Goal: Obtain resource: Download file/media

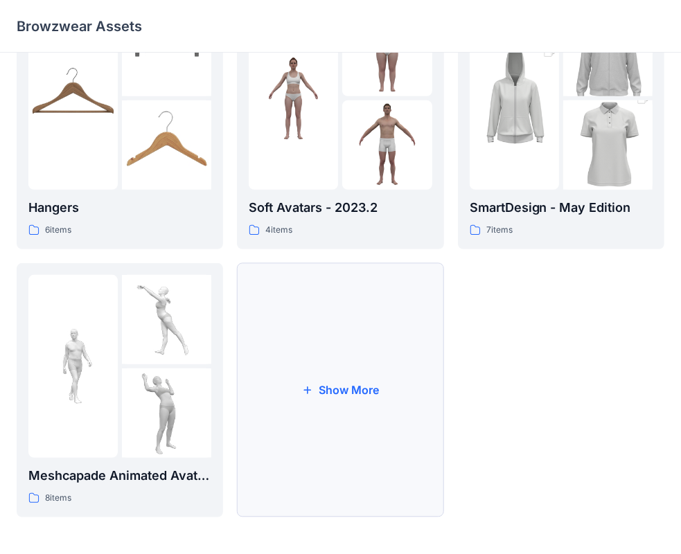
scroll to position [344, 0]
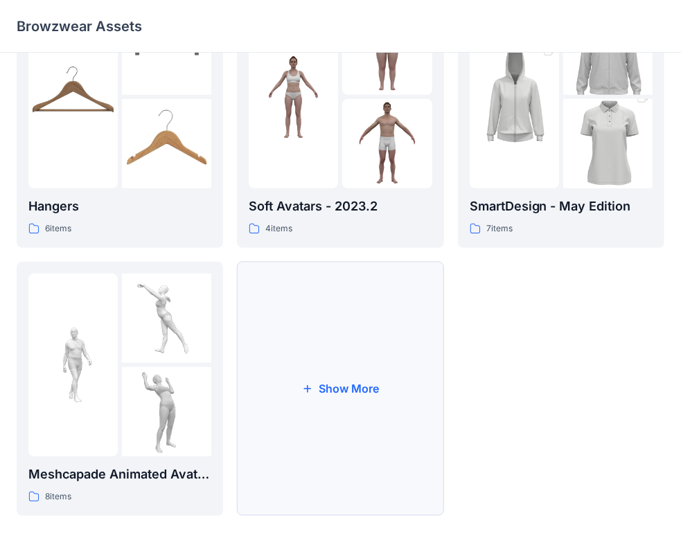
click at [323, 371] on button "Show More" at bounding box center [340, 389] width 206 height 254
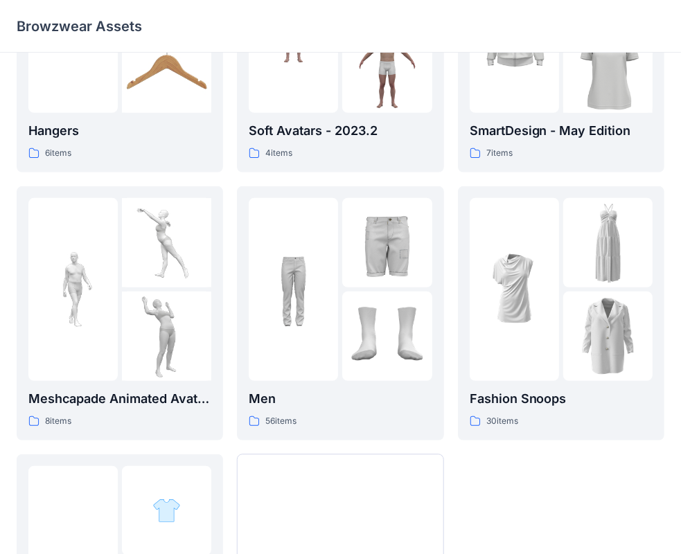
scroll to position [405, 0]
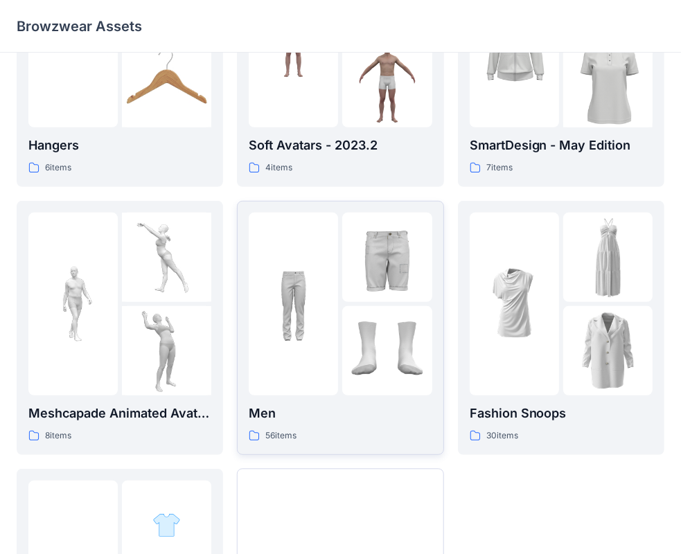
click at [327, 265] on img at bounding box center [293, 303] width 89 height 89
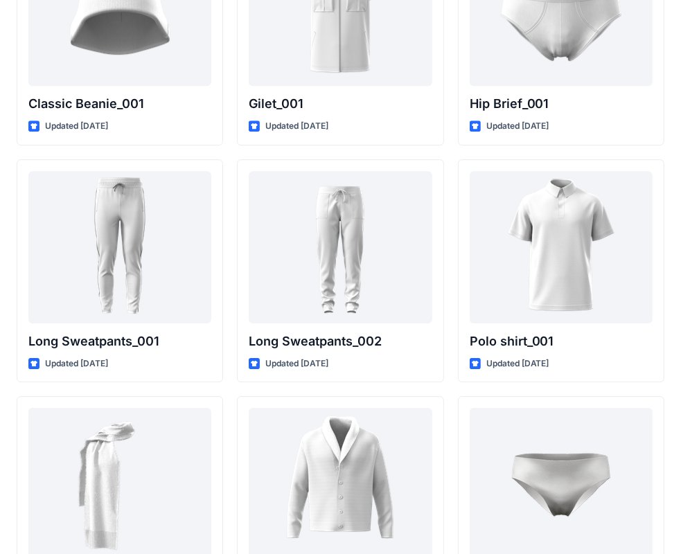
scroll to position [2550, 0]
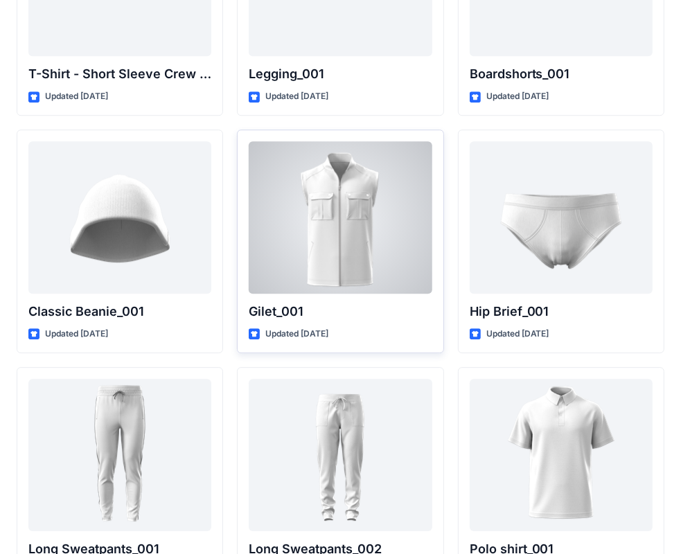
click at [340, 233] on div at bounding box center [340, 217] width 183 height 152
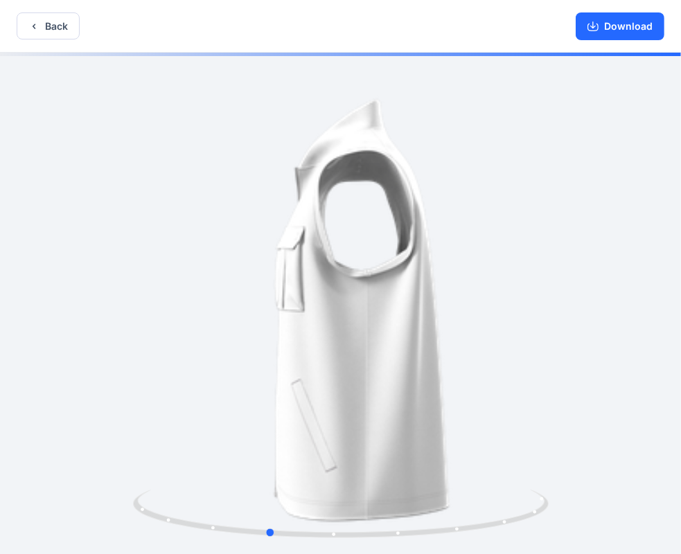
drag, startPoint x: 451, startPoint y: 267, endPoint x: 378, endPoint y: 268, distance: 72.7
click at [378, 268] on div at bounding box center [340, 305] width 681 height 504
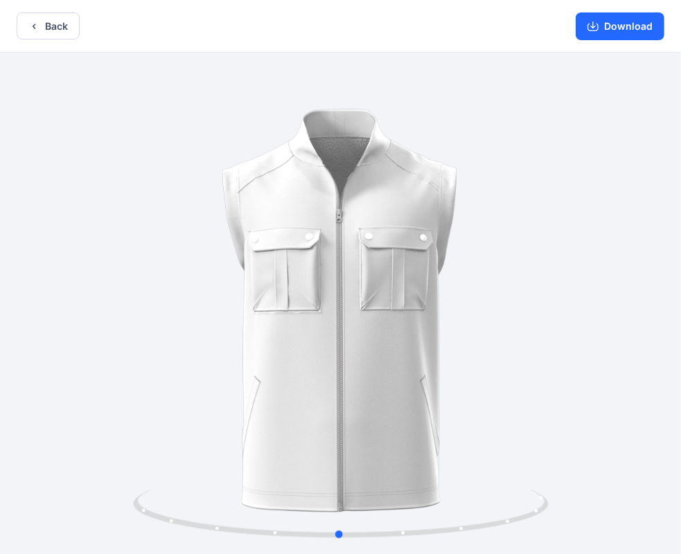
drag, startPoint x: 455, startPoint y: 273, endPoint x: 527, endPoint y: 284, distance: 72.2
click at [527, 284] on div at bounding box center [340, 305] width 681 height 504
drag, startPoint x: 256, startPoint y: 335, endPoint x: 281, endPoint y: 330, distance: 25.5
click at [281, 330] on div at bounding box center [340, 305] width 681 height 504
click at [64, 17] on button "Back" at bounding box center [48, 25] width 63 height 27
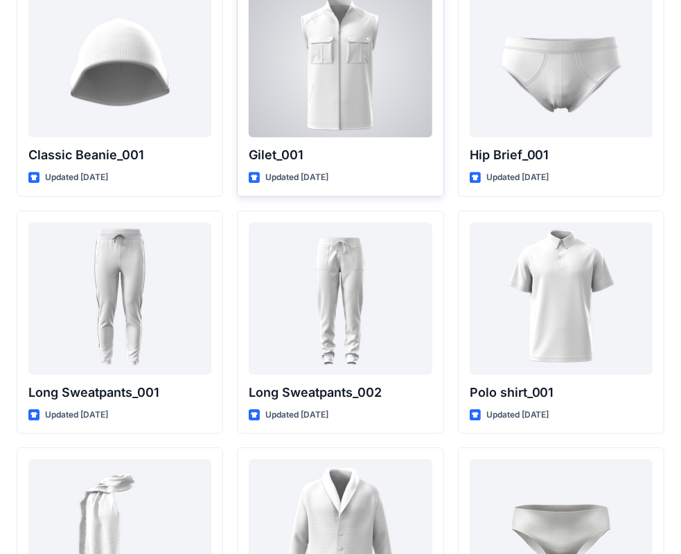
scroll to position [2758, 0]
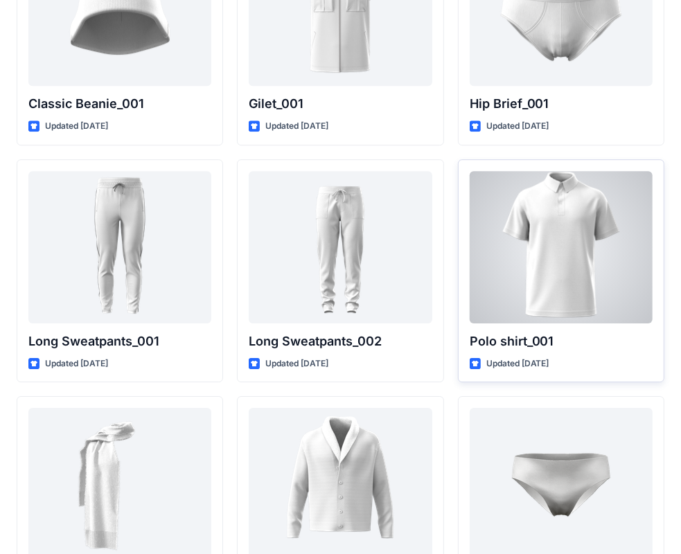
click at [540, 233] on div at bounding box center [561, 247] width 183 height 152
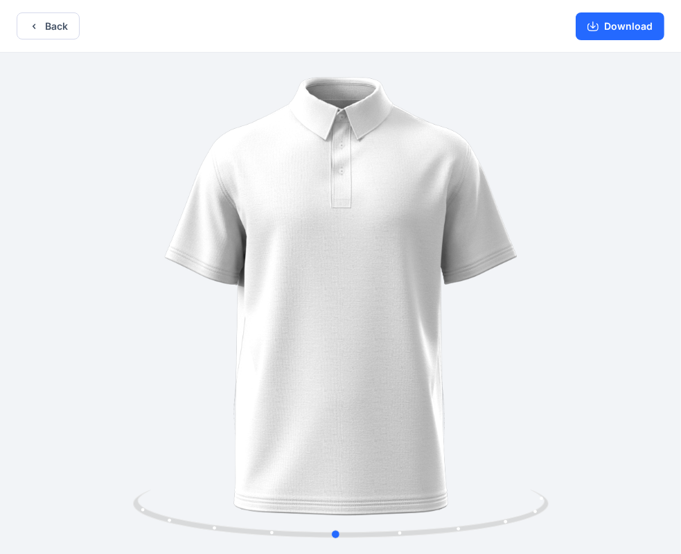
drag, startPoint x: 452, startPoint y: 263, endPoint x: 450, endPoint y: 272, distance: 8.4
click at [450, 272] on div at bounding box center [340, 305] width 681 height 504
click at [633, 33] on button "Download" at bounding box center [620, 26] width 89 height 28
drag, startPoint x: 557, startPoint y: 224, endPoint x: 194, endPoint y: 273, distance: 366.3
click at [194, 273] on div at bounding box center [340, 305] width 681 height 504
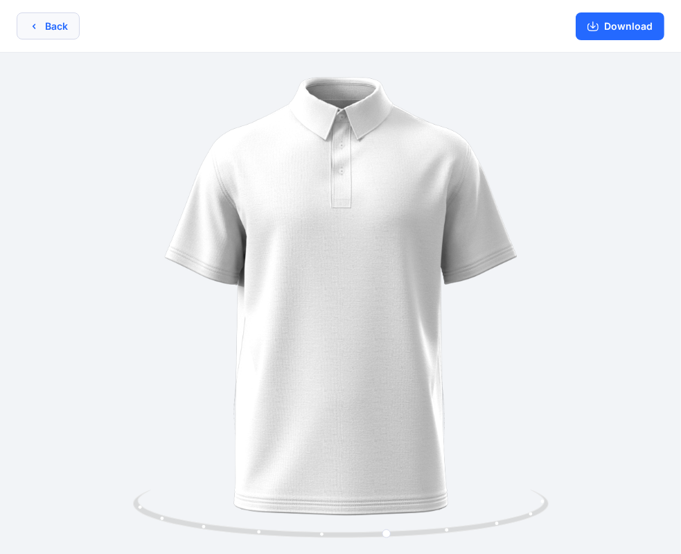
click at [44, 27] on button "Back" at bounding box center [48, 25] width 63 height 27
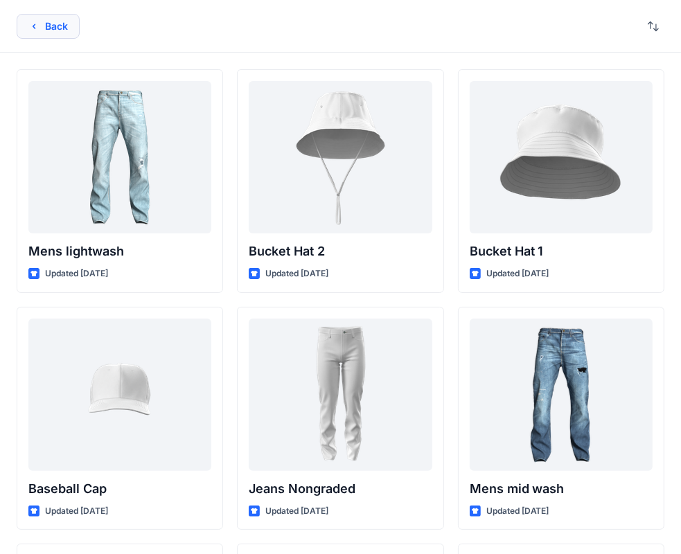
click at [67, 28] on button "Back" at bounding box center [48, 26] width 63 height 25
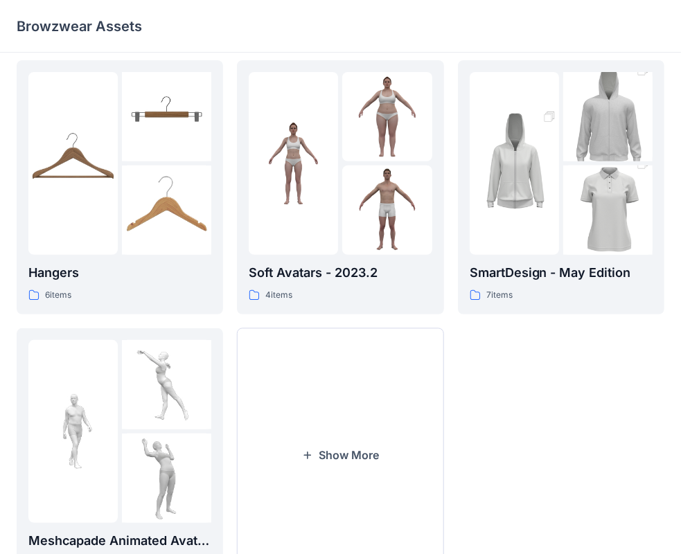
scroll to position [344, 0]
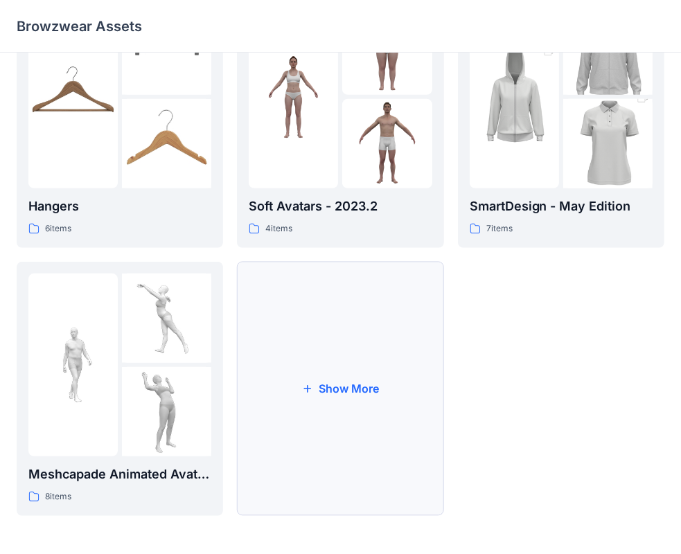
click at [415, 332] on button "Show More" at bounding box center [340, 389] width 206 height 254
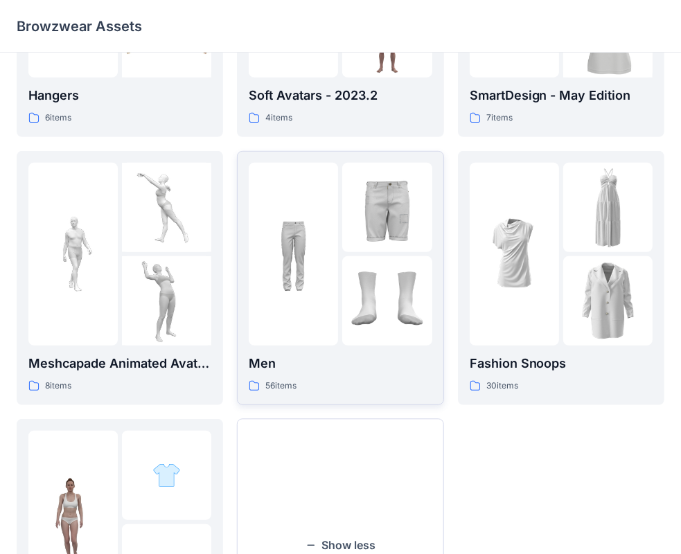
scroll to position [551, 0]
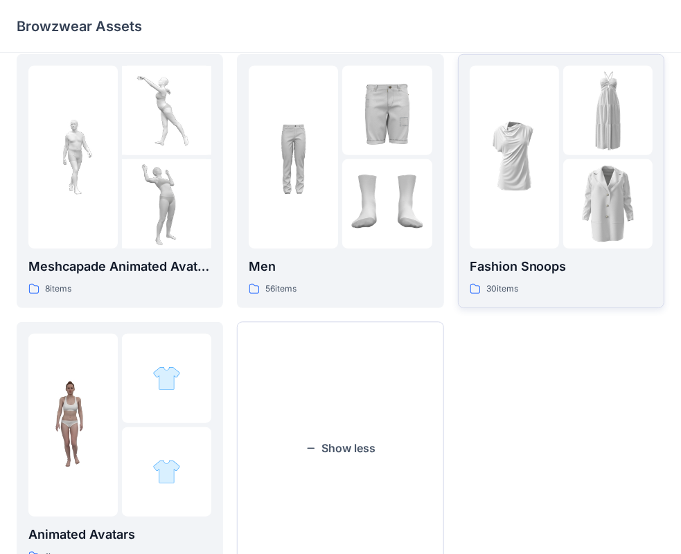
click at [515, 188] on img at bounding box center [514, 156] width 89 height 89
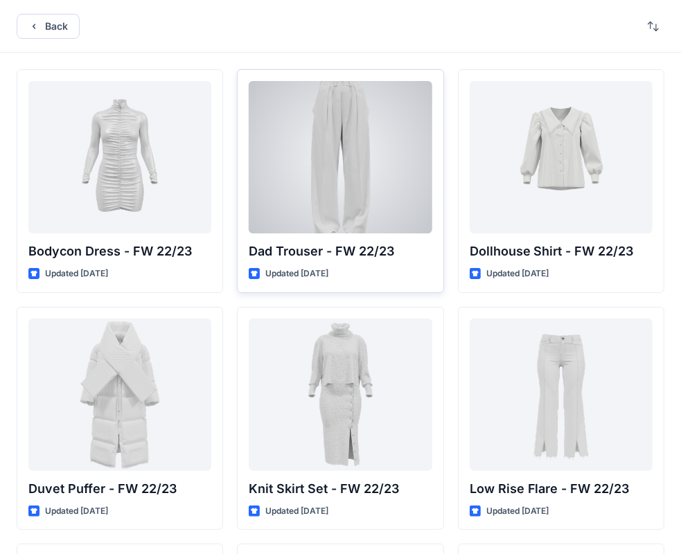
click at [346, 180] on div at bounding box center [340, 157] width 183 height 152
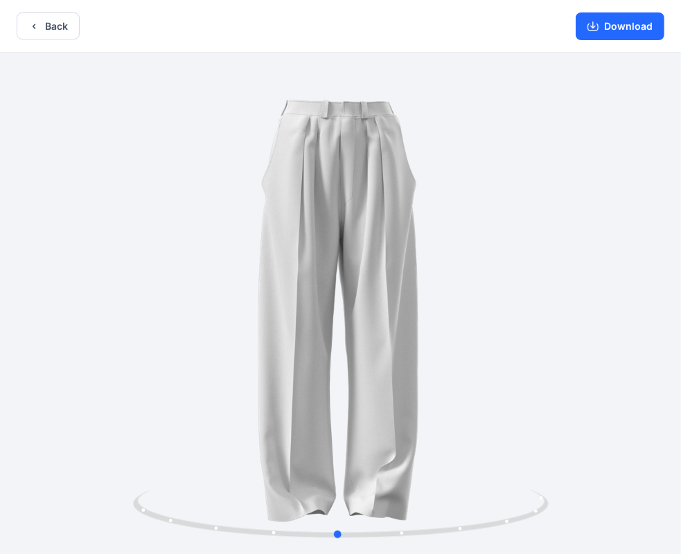
drag, startPoint x: 472, startPoint y: 228, endPoint x: 470, endPoint y: 260, distance: 31.9
click at [470, 260] on div at bounding box center [340, 305] width 681 height 504
click at [630, 29] on button "Download" at bounding box center [620, 26] width 89 height 28
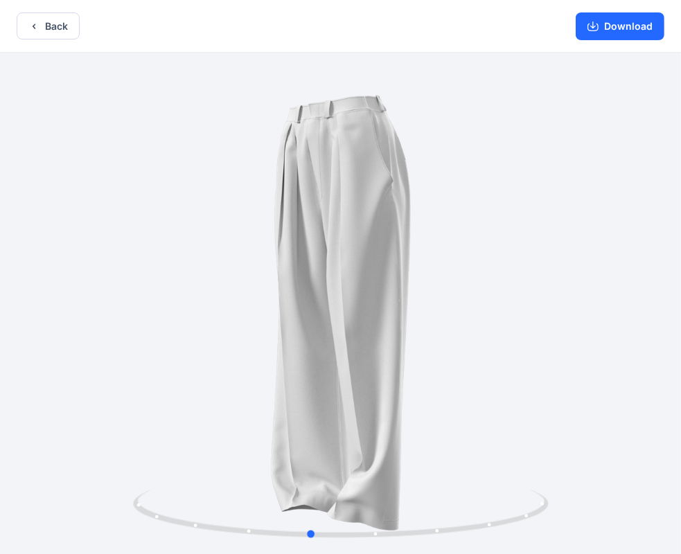
drag, startPoint x: 485, startPoint y: 207, endPoint x: 457, endPoint y: 213, distance: 28.4
click at [457, 213] on div at bounding box center [340, 305] width 681 height 504
click at [62, 28] on button "Back" at bounding box center [48, 25] width 63 height 27
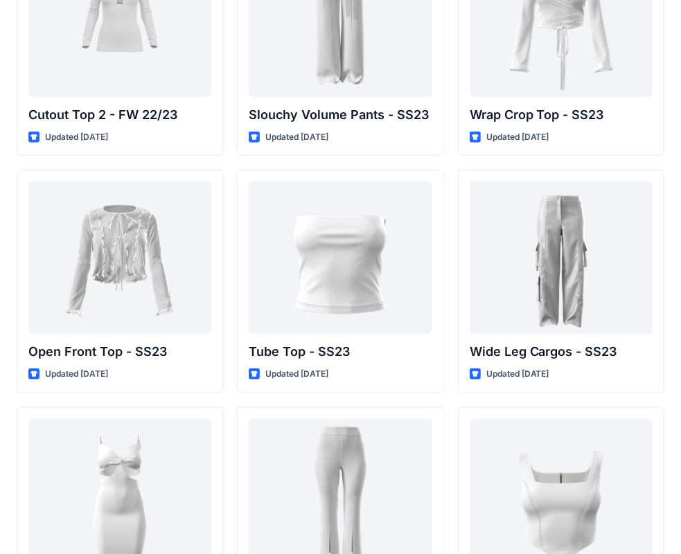
scroll to position [364, 0]
